Goal: Transaction & Acquisition: Purchase product/service

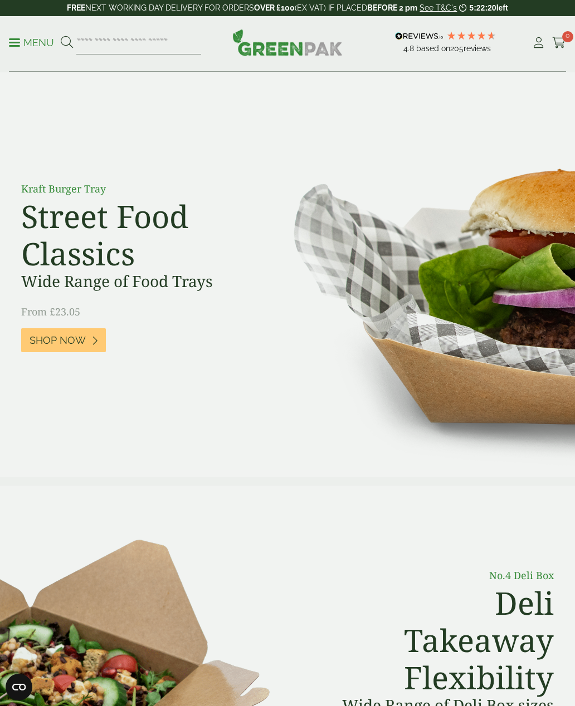
click at [13, 47] on p "Menu" at bounding box center [31, 42] width 45 height 13
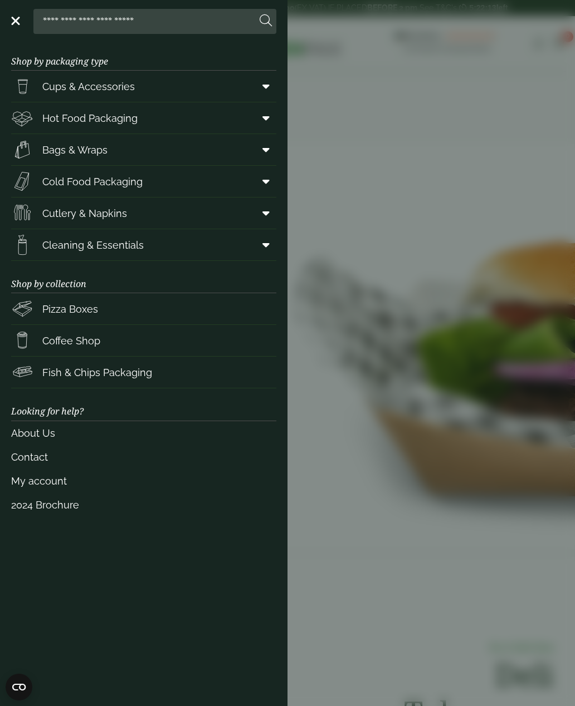
click at [263, 120] on icon at bounding box center [265, 117] width 7 height 11
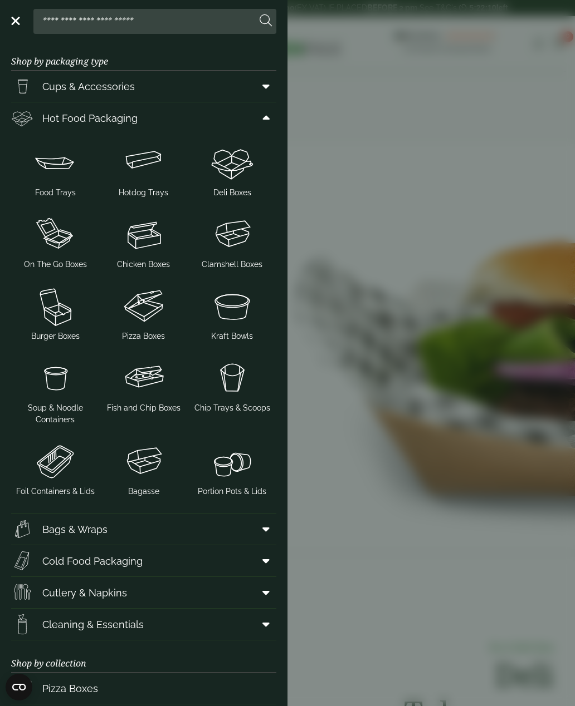
click at [237, 323] on img at bounding box center [232, 306] width 80 height 45
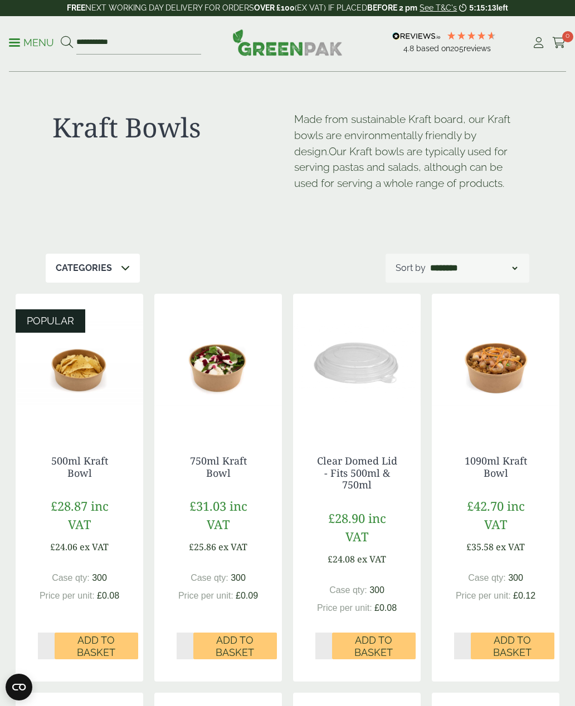
click at [77, 391] on img at bounding box center [79, 363] width 127 height 139
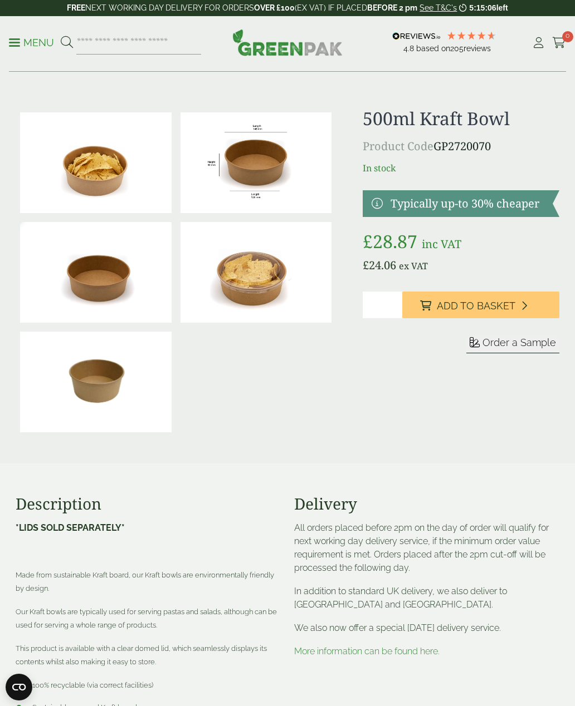
click at [259, 168] on img at bounding box center [255, 162] width 151 height 101
click at [510, 310] on span "Add to Basket" at bounding box center [475, 306] width 78 height 12
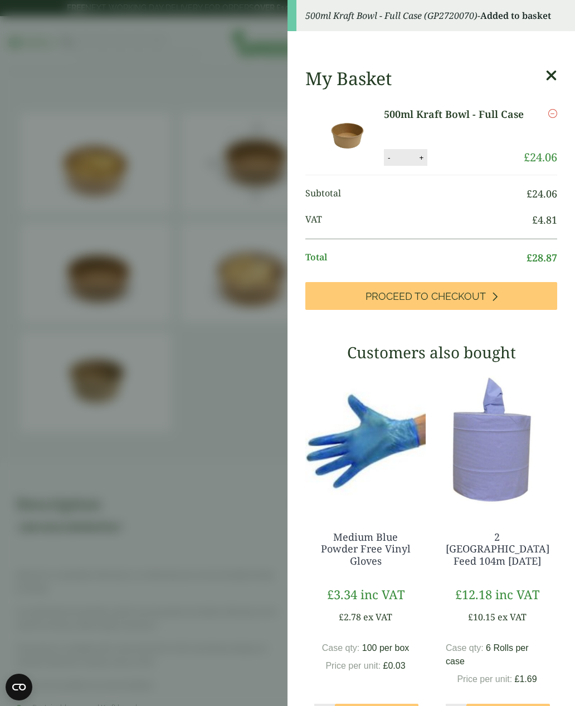
click at [426, 156] on button "+" at bounding box center [420, 157] width 11 height 9
click at [425, 155] on button "+" at bounding box center [420, 157] width 11 height 9
click at [425, 154] on button "+" at bounding box center [420, 157] width 11 height 9
click at [424, 157] on button "+" at bounding box center [420, 157] width 11 height 9
click at [424, 155] on button "+" at bounding box center [420, 157] width 11 height 9
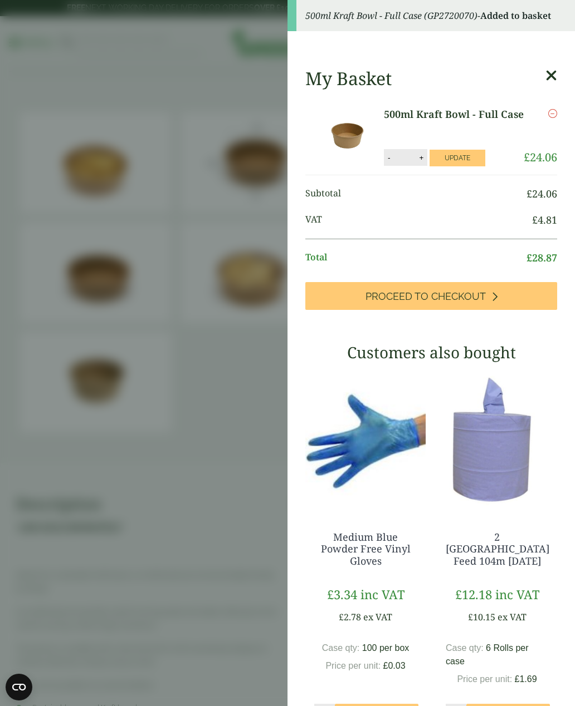
type input "*"
click at [466, 158] on button "Update" at bounding box center [457, 158] width 56 height 17
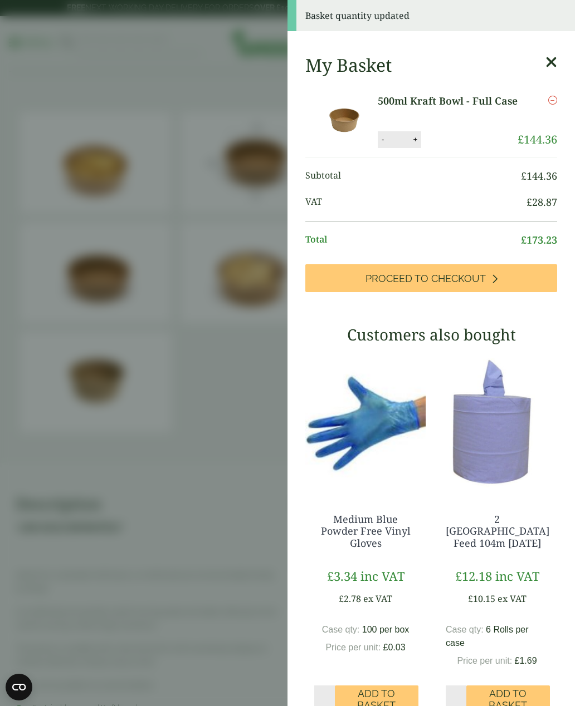
click at [554, 56] on icon at bounding box center [551, 63] width 12 height 16
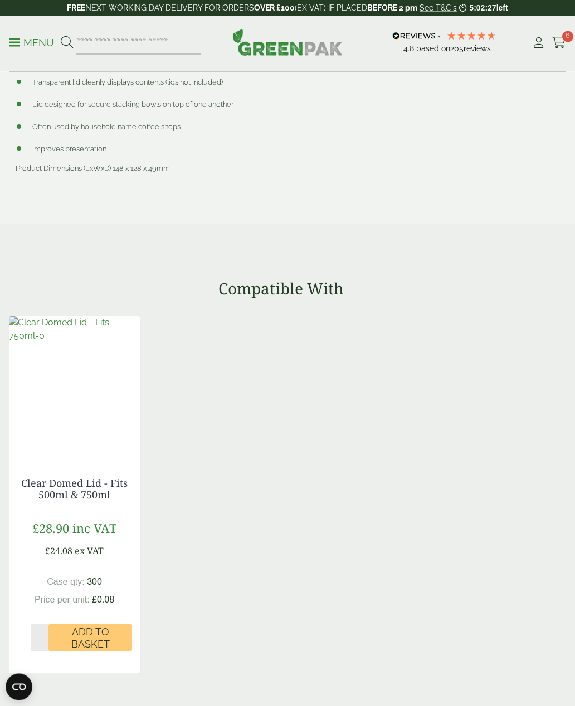
scroll to position [648, 0]
click at [78, 343] on img at bounding box center [74, 329] width 131 height 27
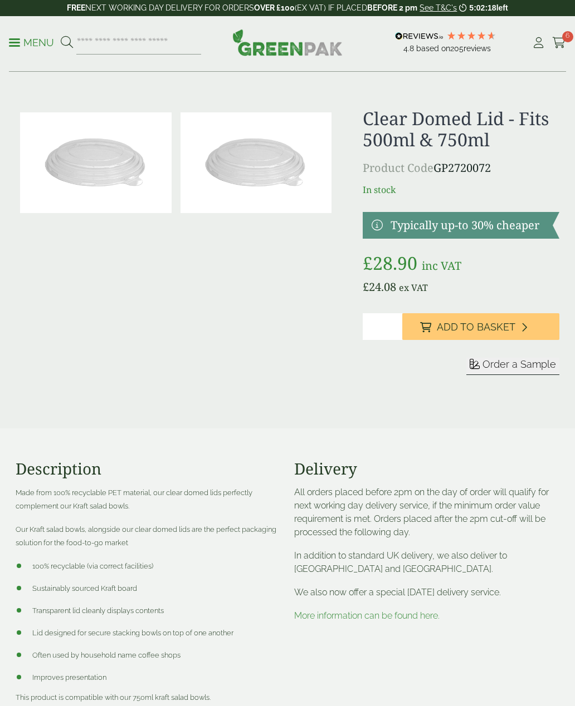
click at [492, 325] on span "Add to Basket" at bounding box center [475, 327] width 78 height 12
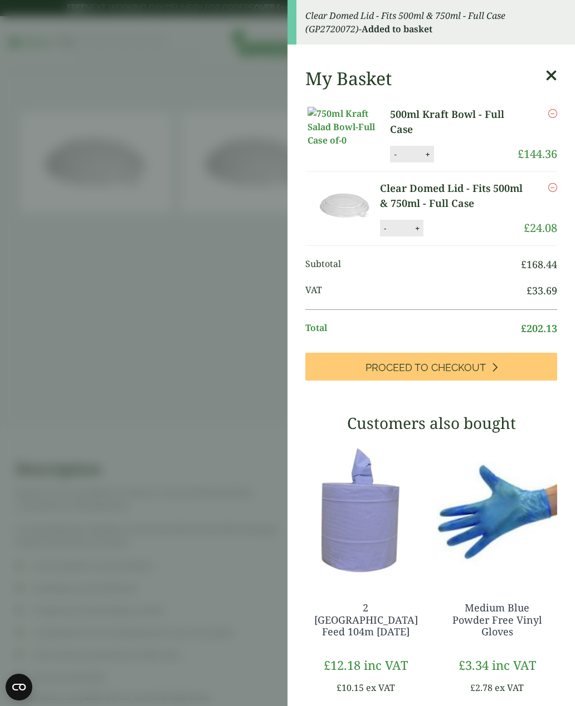
click at [420, 227] on button "+" at bounding box center [416, 228] width 11 height 9
click at [420, 227] on button "Update" at bounding box center [447, 228] width 56 height 17
click at [410, 225] on button "+" at bounding box center [410, 228] width 11 height 9
type input "*"
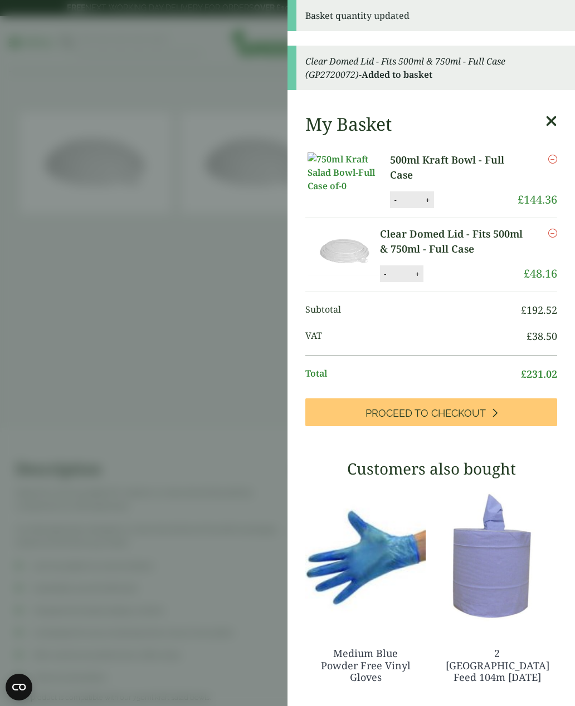
click at [414, 227] on link "Clear Domed Lid - Fits 500ml & 750ml - Full Case" at bounding box center [452, 242] width 144 height 30
click at [418, 271] on button "+" at bounding box center [416, 273] width 11 height 9
type input "*"
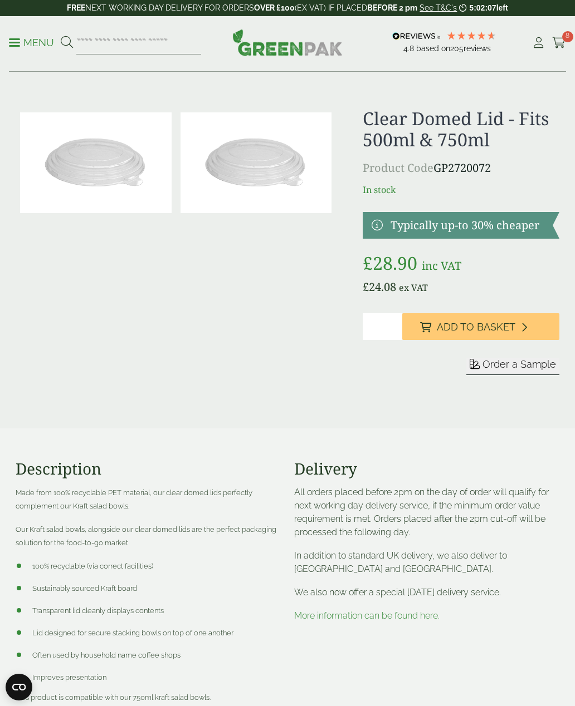
click at [562, 34] on span "8" at bounding box center [567, 36] width 11 height 11
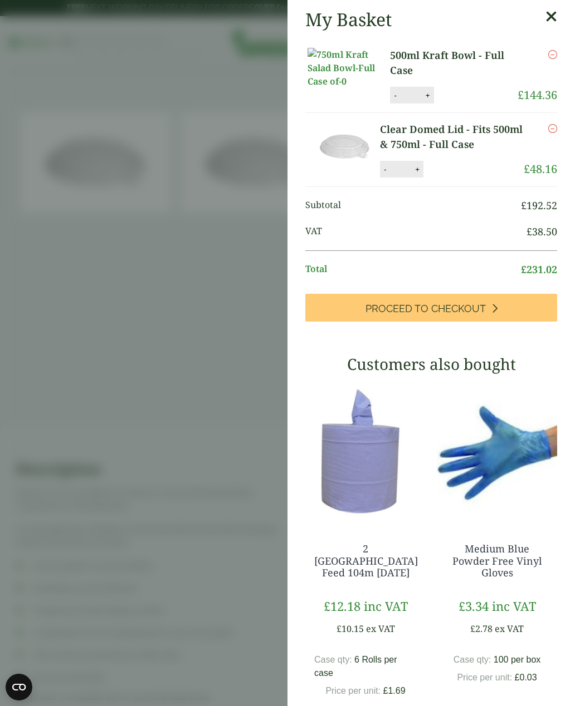
click at [420, 169] on button "+" at bounding box center [416, 169] width 11 height 9
click at [408, 170] on button "+" at bounding box center [410, 169] width 11 height 9
click at [410, 167] on button "+" at bounding box center [410, 169] width 11 height 9
click at [409, 168] on button "+" at bounding box center [410, 169] width 11 height 9
type input "*"
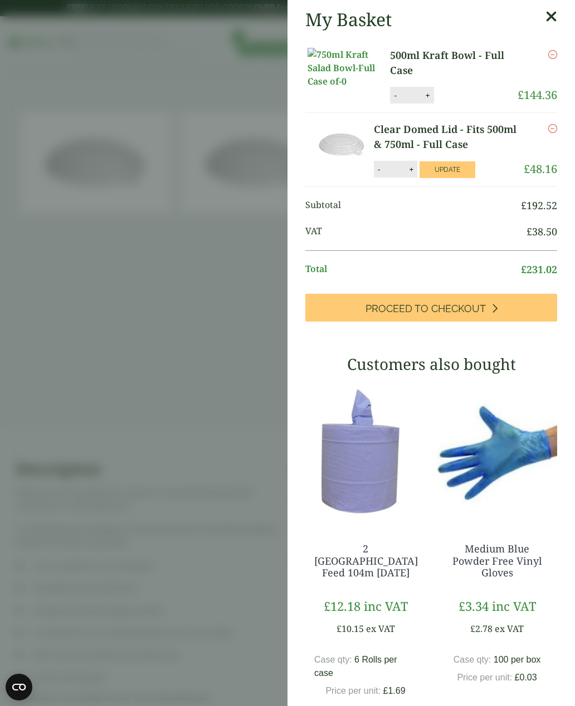
click at [460, 170] on button "Update" at bounding box center [447, 169] width 56 height 17
